Goal: Entertainment & Leisure: Consume media (video, audio)

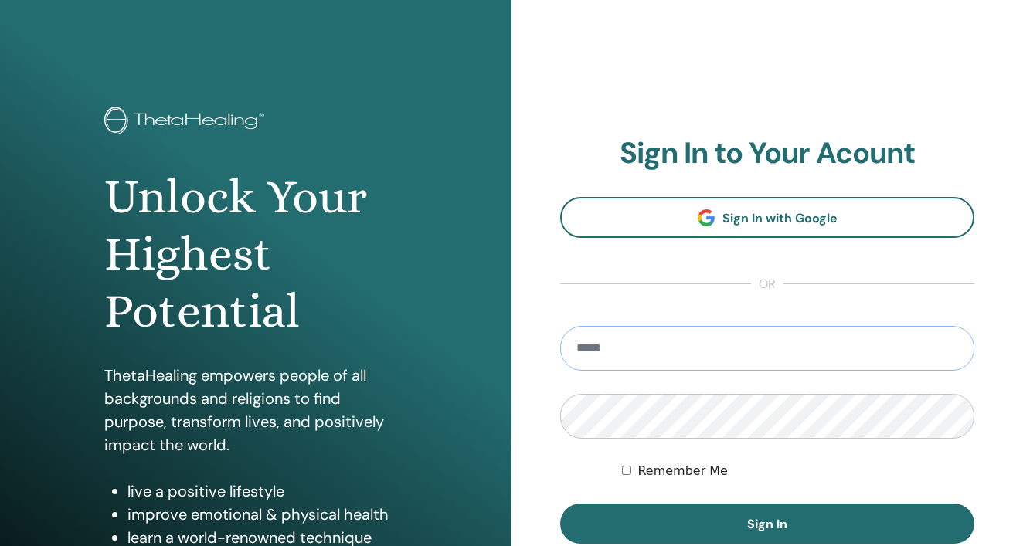
type input "**********"
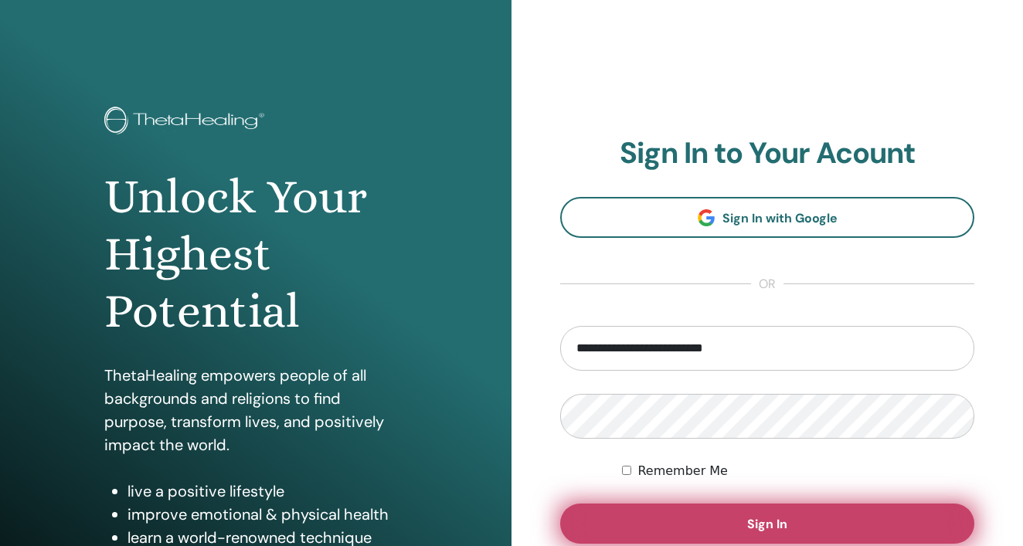
click at [767, 515] on button "Sign In" at bounding box center [767, 524] width 414 height 40
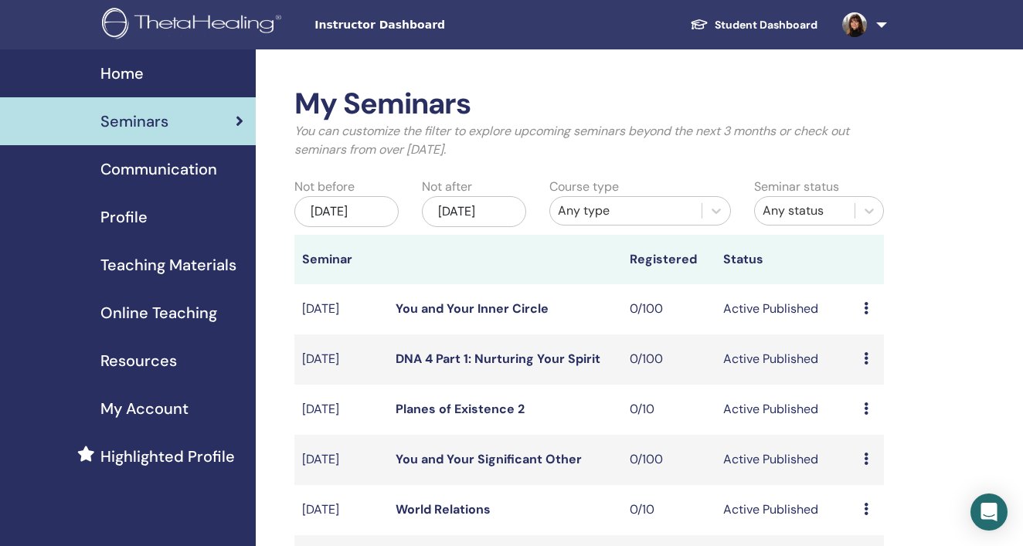
click at [141, 314] on span "Online Teaching" at bounding box center [158, 312] width 117 height 23
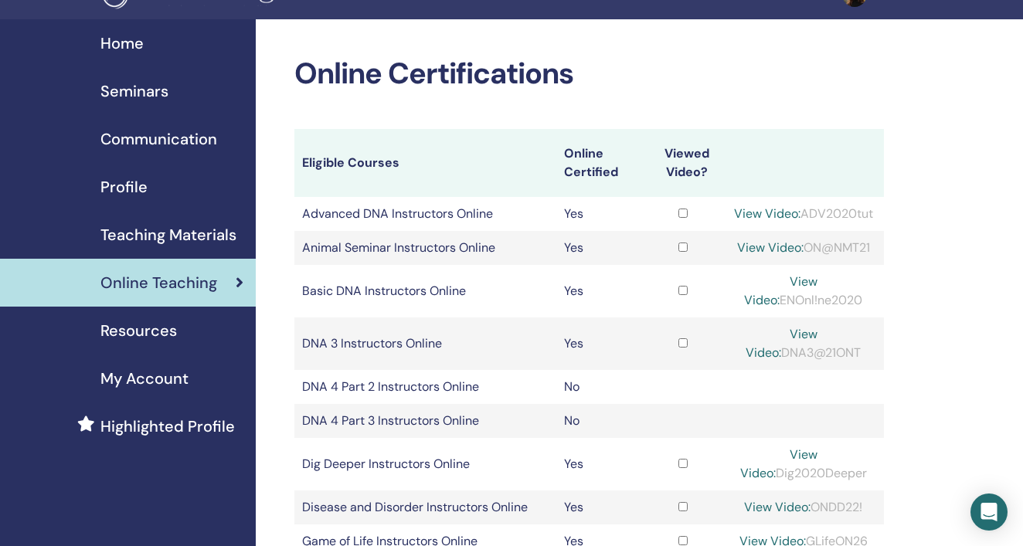
scroll to position [36, 0]
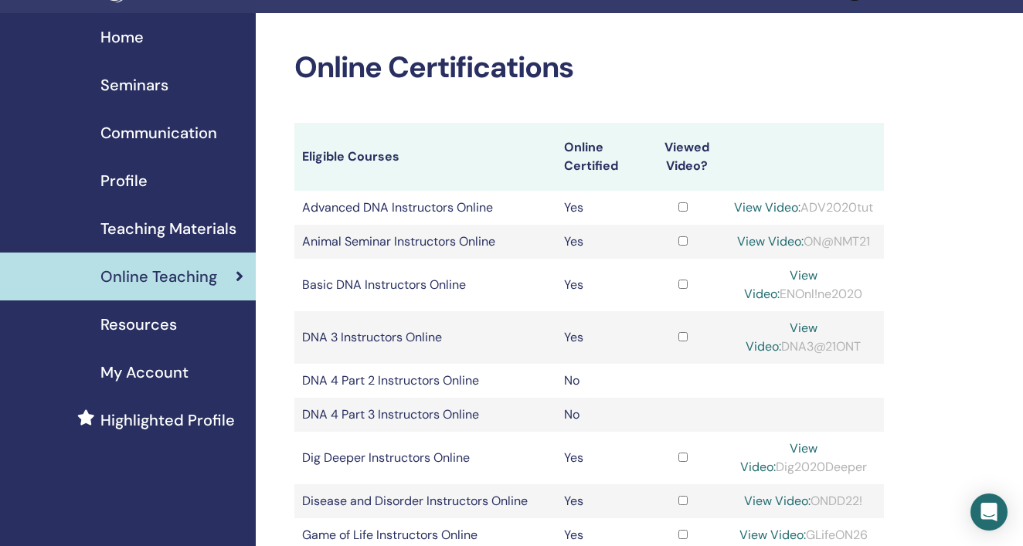
drag, startPoint x: 851, startPoint y: 227, endPoint x: 765, endPoint y: 225, distance: 86.5
click at [765, 217] on div "View Video: ADV2020tut" at bounding box center [803, 207] width 145 height 19
copy div "ADV2020tut"
click at [800, 207] on link "View Video:" at bounding box center [767, 207] width 66 height 16
